Goal: Task Accomplishment & Management: Manage account settings

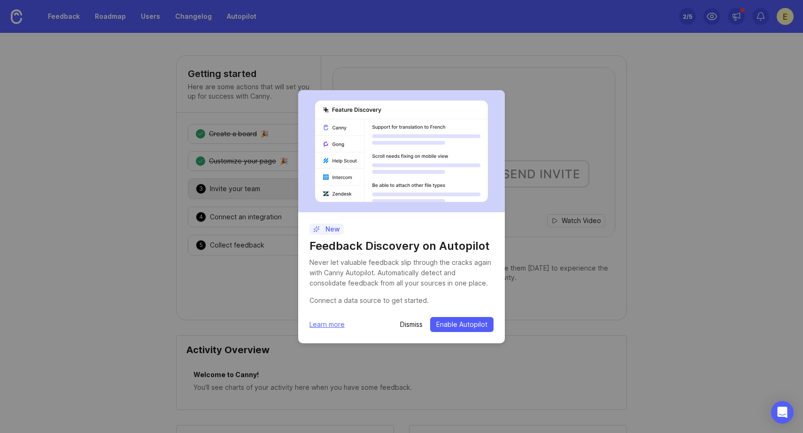
click at [451, 327] on span "Enable Autopilot" at bounding box center [461, 324] width 51 height 9
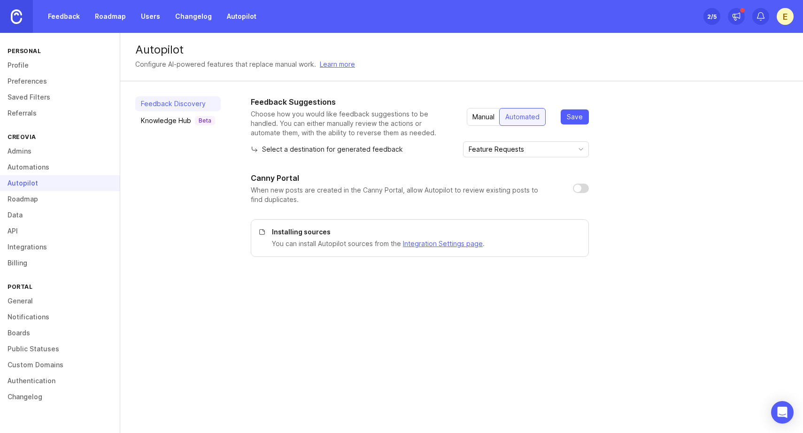
click at [18, 15] on img at bounding box center [16, 16] width 11 height 15
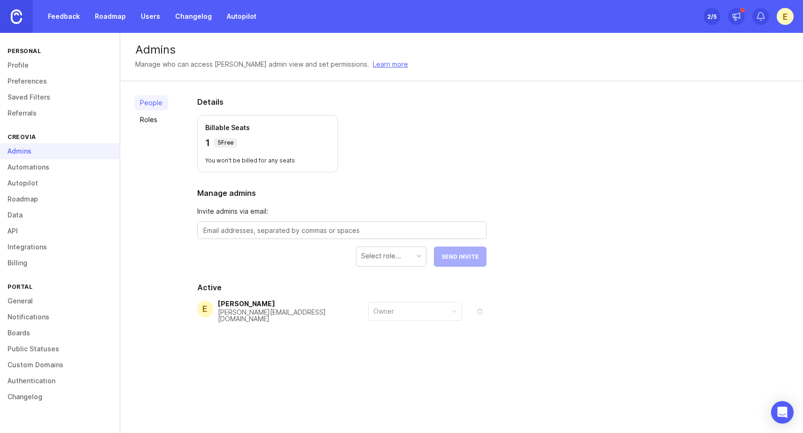
click at [226, 231] on textarea at bounding box center [341, 230] width 277 height 10
type textarea "[PERSON_NAME]"
click at [39, 246] on link "Integrations" at bounding box center [60, 247] width 120 height 16
